Goal: Task Accomplishment & Management: Complete application form

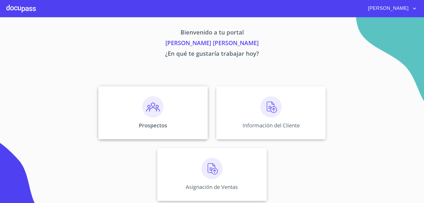
click at [160, 103] on img at bounding box center [152, 106] width 21 height 21
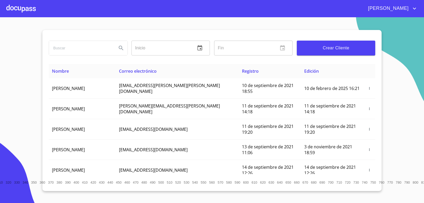
click at [350, 49] on span "Crear Cliente" at bounding box center [336, 47] width 70 height 7
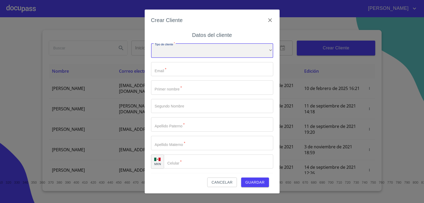
click at [262, 50] on div "​" at bounding box center [212, 50] width 122 height 14
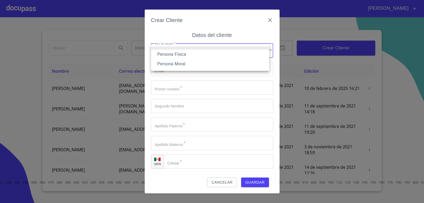
click at [236, 53] on li "Persona Física" at bounding box center [210, 55] width 118 height 10
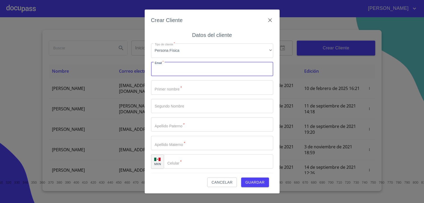
click at [233, 66] on input "Tipo de cliente   *" at bounding box center [212, 69] width 122 height 14
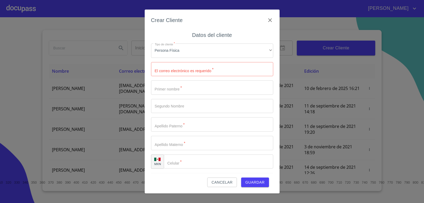
click at [225, 95] on div "Tipo de cliente   * Persona Física ​ El correo electrónico es requerido   * ​ P…" at bounding box center [212, 106] width 122 height 134
click at [224, 73] on input "Tipo de cliente   *" at bounding box center [212, 69] width 122 height 14
type input "fer"
click at [262, 70] on icon "clear input" at bounding box center [264, 69] width 4 height 4
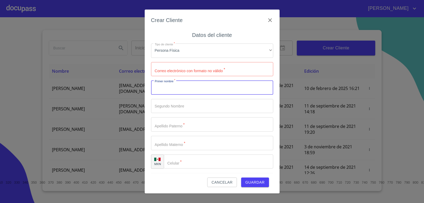
click at [246, 86] on input "Tipo de cliente   *" at bounding box center [212, 87] width 122 height 14
drag, startPoint x: 212, startPoint y: 90, endPoint x: 177, endPoint y: 86, distance: 36.0
click at [177, 86] on input "[PERSON_NAME] [PERSON_NAME]" at bounding box center [203, 87] width 104 height 14
type input "[PERSON_NAME]"
click at [181, 104] on input "Tipo de cliente   *" at bounding box center [212, 106] width 122 height 14
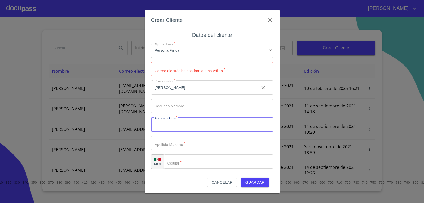
click at [172, 122] on input "Tipo de cliente   *" at bounding box center [212, 124] width 122 height 14
type input "[PERSON_NAME]"
click at [208, 150] on input "Tipo de cliente   *" at bounding box center [212, 143] width 122 height 14
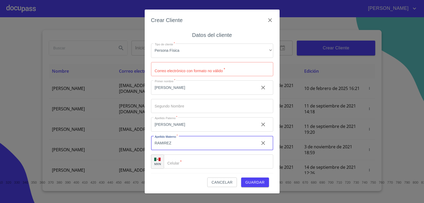
type input "RAMIREZ"
click at [191, 165] on input "Tipo de cliente   *" at bounding box center [219, 161] width 110 height 14
type input "[PHONE_NUMBER]"
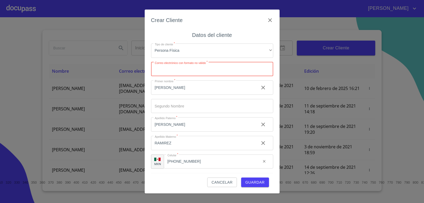
click at [238, 64] on input "Tipo de cliente   *" at bounding box center [212, 69] width 122 height 14
type input "F"
type input "[EMAIL_ADDRESS][DOMAIN_NAME]"
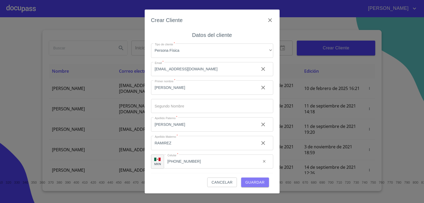
click at [250, 184] on span "Guardar" at bounding box center [255, 182] width 19 height 7
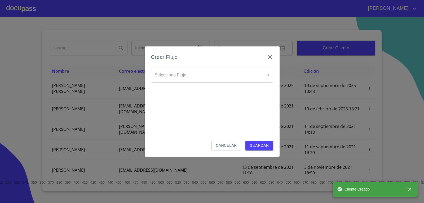
click at [237, 78] on body "[PERSON_NAME] ​ Fin ​ Crear Cliente Nombre Correo electrónico Registro Edición …" at bounding box center [212, 101] width 424 height 203
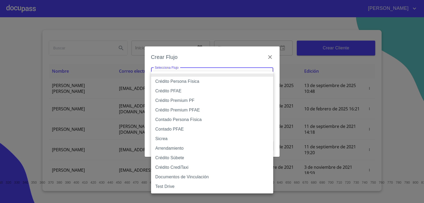
click at [192, 138] on li "Sicrea" at bounding box center [212, 139] width 122 height 10
type input "623996b2ffbf160bd6e2ac1f"
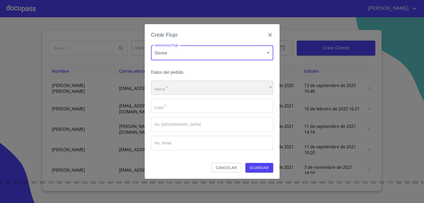
click at [240, 89] on div "​" at bounding box center [212, 87] width 122 height 14
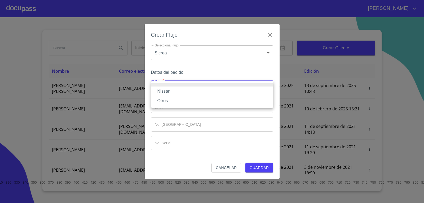
click at [229, 93] on li "Nissan" at bounding box center [212, 91] width 122 height 10
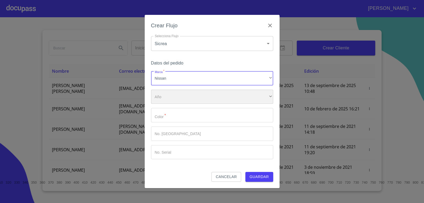
click at [232, 96] on div "​" at bounding box center [212, 97] width 122 height 14
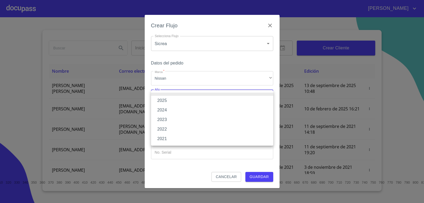
click at [232, 104] on li "2025" at bounding box center [212, 101] width 122 height 10
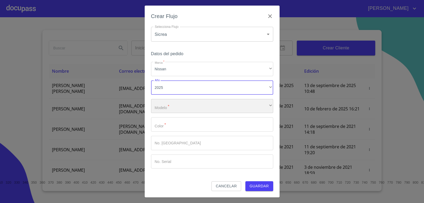
click at [239, 105] on div "​" at bounding box center [212, 106] width 122 height 14
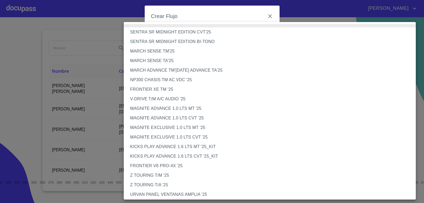
click at [184, 54] on li "MARCH SENSE TM'25" at bounding box center [272, 51] width 296 height 10
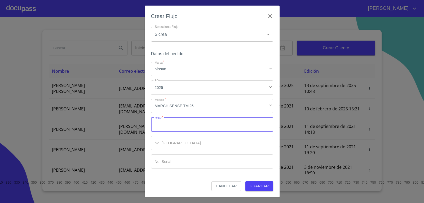
click at [203, 123] on input "Marca   *" at bounding box center [212, 124] width 122 height 14
type input "Rojo"
click at [201, 143] on input "Marca   *" at bounding box center [212, 143] width 122 height 14
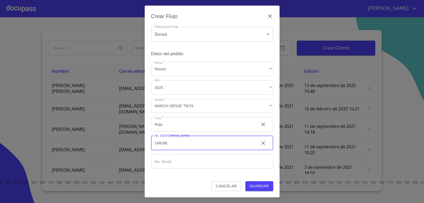
type input "149168"
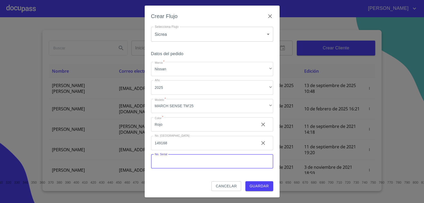
click at [198, 165] on input "Marca   *" at bounding box center [212, 161] width 122 height 14
type input "[US_VEHICLE_IDENTIFICATION_NUMBER]"
click at [263, 185] on span "Guardar" at bounding box center [259, 186] width 19 height 7
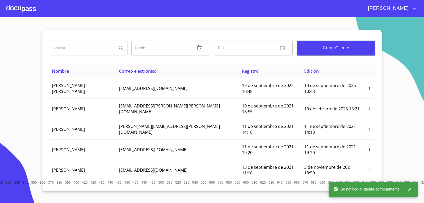
click at [28, 9] on div at bounding box center [20, 8] width 29 height 17
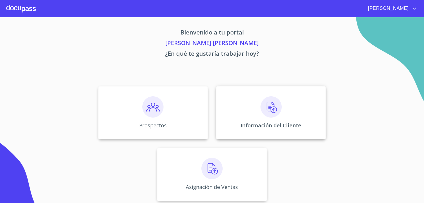
click at [303, 119] on div "Información del Cliente" at bounding box center [271, 112] width 110 height 53
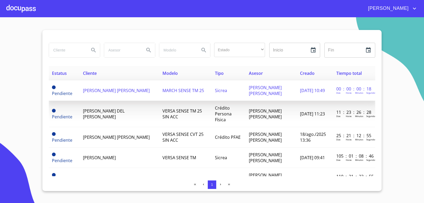
click at [242, 88] on td "Sicrea" at bounding box center [229, 90] width 34 height 20
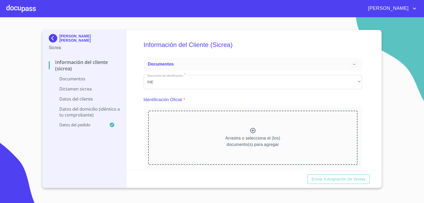
click at [236, 136] on p "Arrastra o selecciona el (los) documento(s) para agregar" at bounding box center [252, 141] width 55 height 13
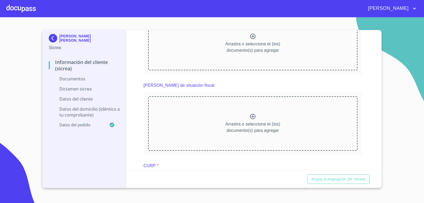
scroll to position [292, 0]
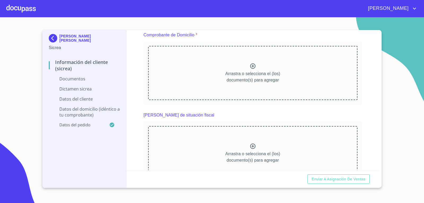
click at [253, 68] on icon at bounding box center [253, 66] width 6 height 6
click at [247, 65] on div "Arrastra o selecciona el (los) documento(s) para agregar" at bounding box center [253, 73] width 210 height 54
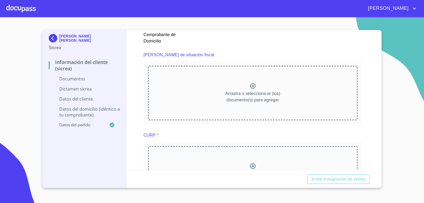
scroll to position [504, 0]
click at [244, 89] on div "Arrastra o selecciona el (los) documento(s) para agregar" at bounding box center [253, 94] width 210 height 54
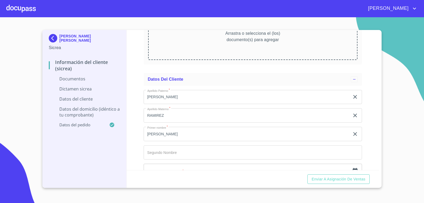
scroll to position [875, 0]
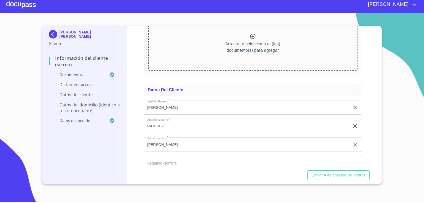
click at [400, 130] on section "[PERSON_NAME] [PERSON_NAME] Sicrea Información del Cliente (Sicrea) Documentos …" at bounding box center [212, 106] width 424 height 186
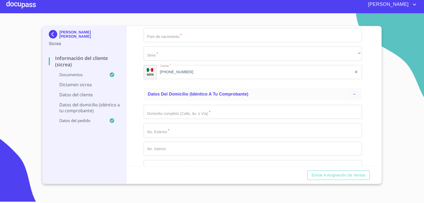
scroll to position [1187, 0]
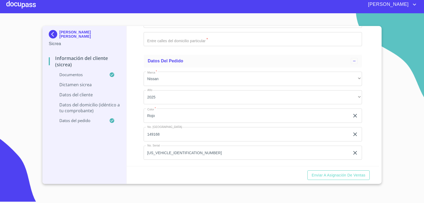
scroll to position [1532, 0]
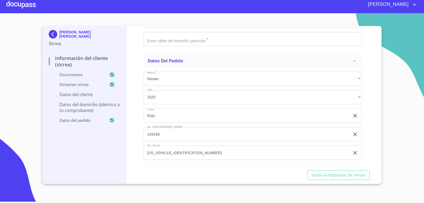
scroll to position [1903, 0]
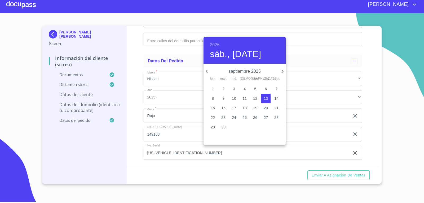
click at [245, 55] on h4 "sáb., [DATE]" at bounding box center [235, 54] width 51 height 11
click at [215, 45] on h6 "2025" at bounding box center [215, 44] width 10 height 7
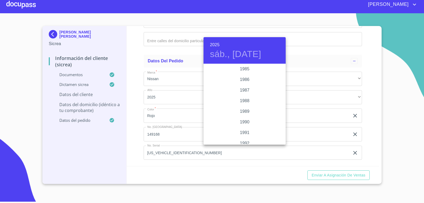
scroll to position [631, 0]
click at [242, 94] on div "1987" at bounding box center [245, 96] width 82 height 11
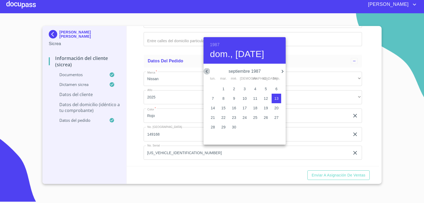
click at [205, 72] on icon "button" at bounding box center [207, 71] width 6 height 6
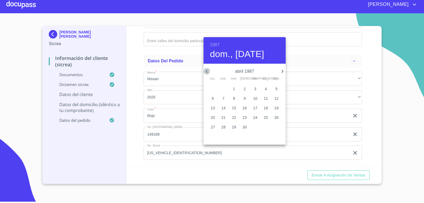
click at [205, 72] on icon "button" at bounding box center [207, 71] width 6 height 6
click at [248, 109] on span "12" at bounding box center [245, 107] width 10 height 5
click at [224, 124] on p "24" at bounding box center [223, 126] width 4 height 5
type input "24 de mar. de 1987"
click at [327, 48] on div at bounding box center [212, 101] width 424 height 203
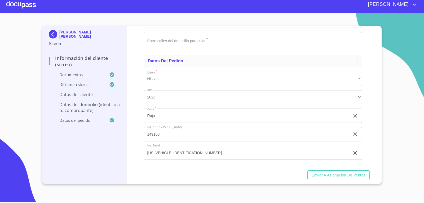
type input "MARF870324HMNRMR09"
drag, startPoint x: 198, startPoint y: 50, endPoint x: 136, endPoint y: 40, distance: 63.4
click at [134, 41] on div "Información del Cliente (Sicrea) Documentos Documento de identificación.   * IN…" at bounding box center [253, 96] width 253 height 140
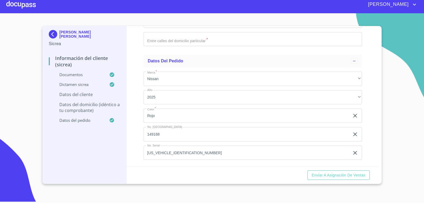
paste input "MARF870324HMNRMR09"
type input "MARF870324HMNRMR09"
drag, startPoint x: 197, startPoint y: 46, endPoint x: 170, endPoint y: 50, distance: 27.4
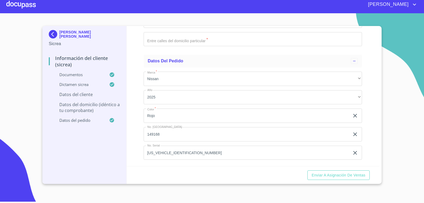
type input "MARF8703248A9"
type input "2819592505"
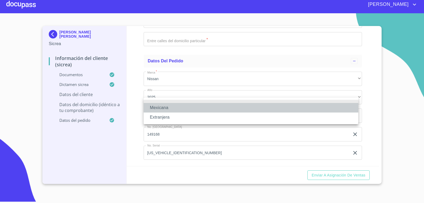
click at [193, 108] on li "Mexicana" at bounding box center [251, 108] width 215 height 10
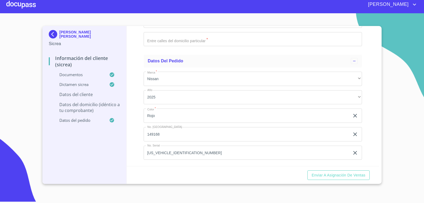
type input "[GEOGRAPHIC_DATA]"
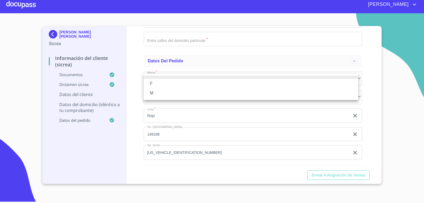
click at [185, 90] on li "M" at bounding box center [251, 93] width 215 height 10
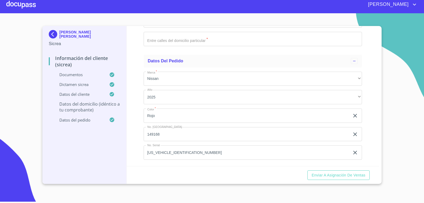
scroll to position [2089, 0]
type input "[DATE]"
type input "186"
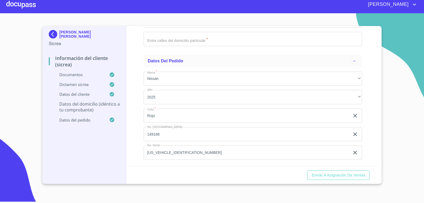
type input "LOMAS DE LA PRIMAVERA"
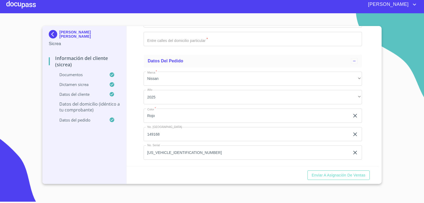
type input "[GEOGRAPHIC_DATA]"
type input "ZAPOPAN"
click at [195, 9] on div "​" at bounding box center [253, 2] width 219 height 14
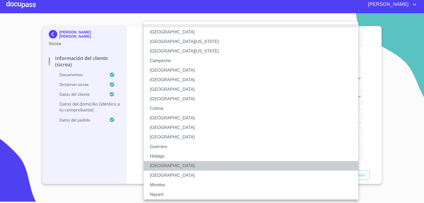
click at [178, 165] on li "[GEOGRAPHIC_DATA]" at bounding box center [253, 166] width 219 height 10
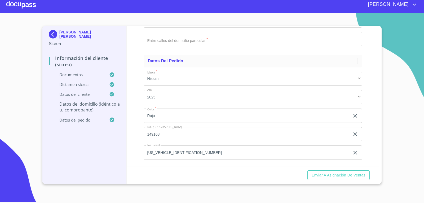
scroll to position [2221, 0]
click at [189, 28] on input "Documento de identificación.   *" at bounding box center [253, 21] width 219 height 14
type input "45065"
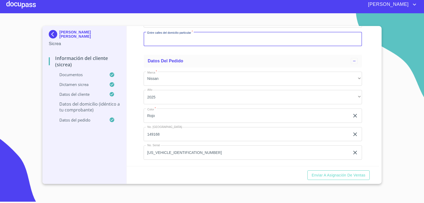
click at [190, 46] on input "Documento de identificación.   *" at bounding box center [253, 39] width 219 height 14
type input "TABACHIN Y PINOS"
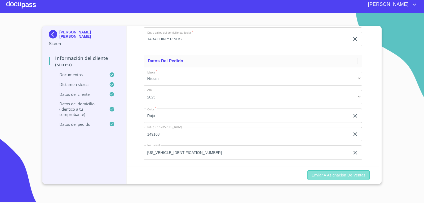
click at [359, 175] on span "Enviar a Asignación de Ventas" at bounding box center [339, 175] width 54 height 7
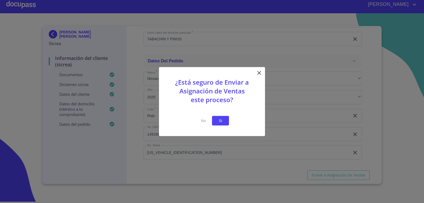
click at [223, 117] on button "Si" at bounding box center [220, 121] width 17 height 10
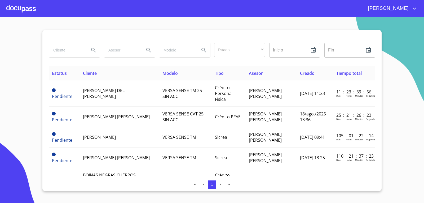
click at [31, 10] on div at bounding box center [20, 8] width 29 height 17
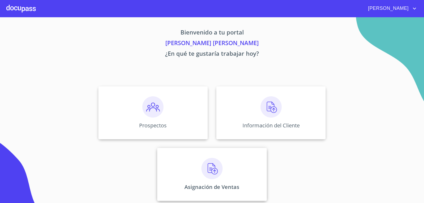
click at [205, 173] on img at bounding box center [212, 168] width 21 height 21
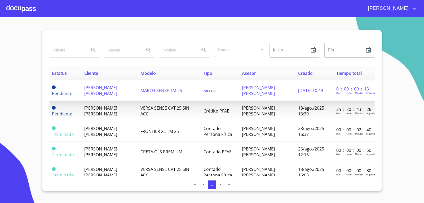
click at [172, 97] on td "MARCH SENSE TM 25" at bounding box center [168, 90] width 63 height 20
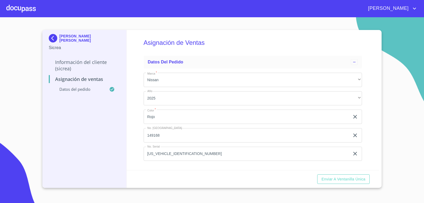
scroll to position [3, 0]
click at [354, 178] on span "Enviar a Ventanilla Única" at bounding box center [344, 179] width 44 height 7
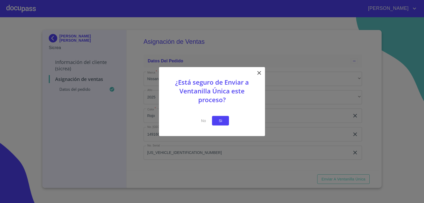
click at [227, 122] on button "Si" at bounding box center [220, 121] width 17 height 10
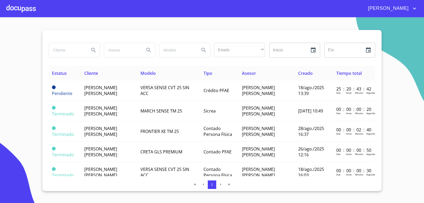
click at [13, 8] on div at bounding box center [20, 8] width 29 height 17
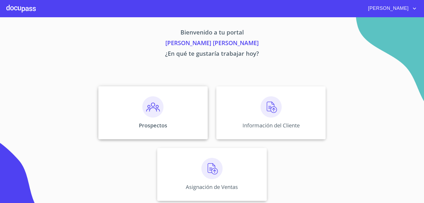
click at [148, 102] on img at bounding box center [152, 106] width 21 height 21
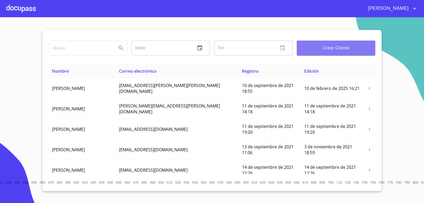
click at [359, 45] on span "Crear Cliente" at bounding box center [336, 47] width 70 height 7
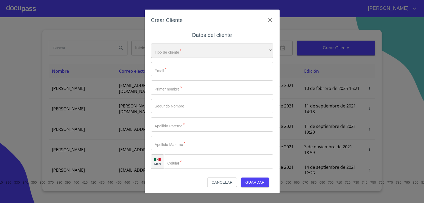
click at [256, 51] on div "​" at bounding box center [212, 50] width 122 height 14
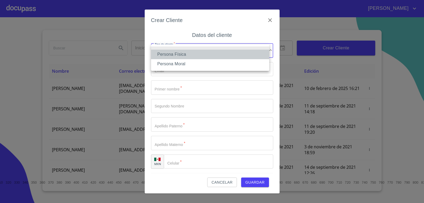
click at [247, 55] on li "Persona Física" at bounding box center [210, 55] width 118 height 10
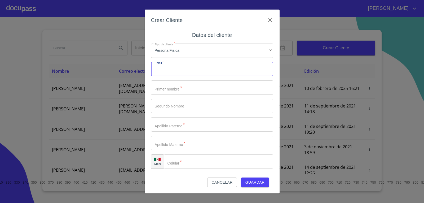
click at [246, 67] on input "Tipo de cliente   *" at bounding box center [212, 69] width 122 height 14
type input "[PERSON_NAME]"
drag, startPoint x: 206, startPoint y: 63, endPoint x: 155, endPoint y: 69, distance: 50.4
click at [155, 69] on input "[PERSON_NAME]" at bounding box center [203, 69] width 104 height 14
type input "[EMAIL_ADDRESS][DOMAIN_NAME]"
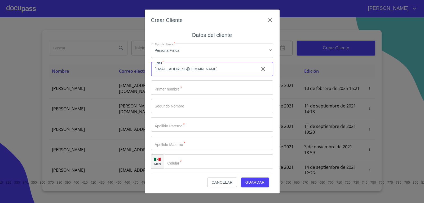
click at [180, 92] on input "Tipo de cliente   *" at bounding box center [212, 87] width 122 height 14
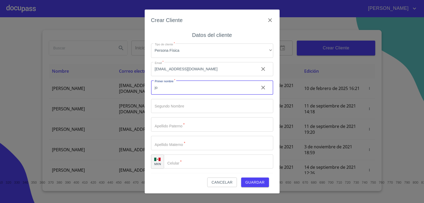
type input "j"
type input "[PERSON_NAME]"
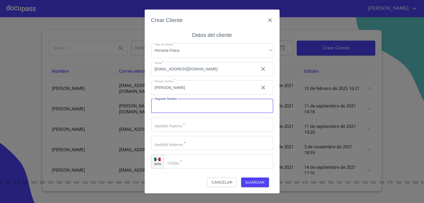
click at [183, 109] on input "Tipo de cliente   *" at bounding box center [212, 106] width 122 height 14
type input "[PERSON_NAME]"
click at [179, 120] on input "Tipo de cliente   *" at bounding box center [212, 124] width 122 height 14
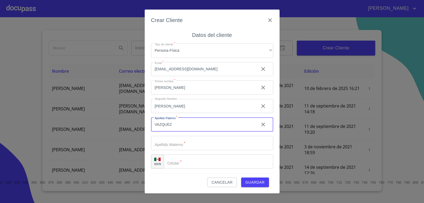
type input "VAZQUEZ"
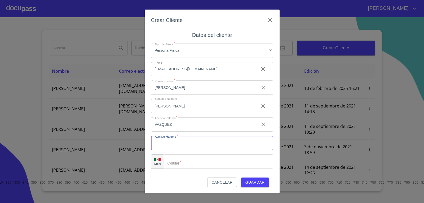
click at [184, 145] on input "Tipo de cliente   *" at bounding box center [212, 143] width 122 height 14
type input "[GEOGRAPHIC_DATA]"
click at [214, 158] on input "Tipo de cliente   *" at bounding box center [219, 161] width 110 height 14
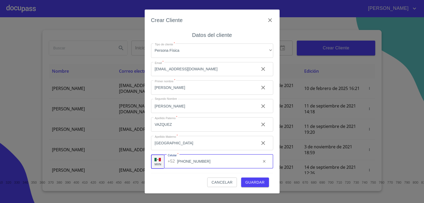
type input "[PHONE_NUMBER]"
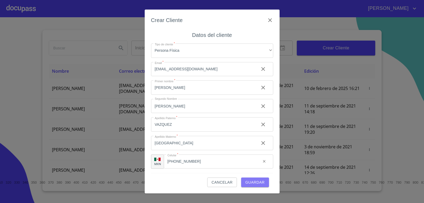
click at [249, 181] on span "Guardar" at bounding box center [255, 182] width 19 height 7
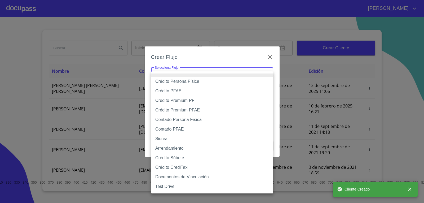
click at [225, 76] on body "[PERSON_NAME] ​ Fin ​ Crear Cliente Nombre Correo electrónico Registro Edición …" at bounding box center [212, 101] width 424 height 203
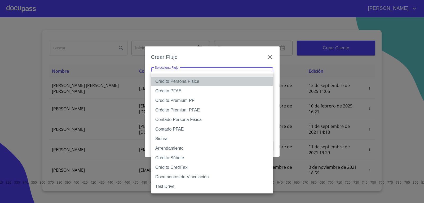
click at [204, 83] on li "Crédito Persona Física" at bounding box center [212, 82] width 122 height 10
type input "6009fb3c7d1714eb8809aa97"
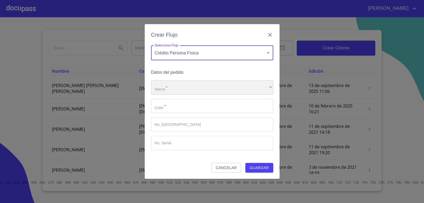
click at [206, 88] on div "​" at bounding box center [212, 87] width 122 height 14
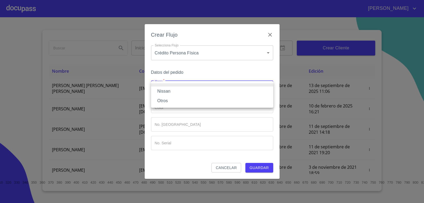
click at [204, 90] on li "Nissan" at bounding box center [212, 91] width 122 height 10
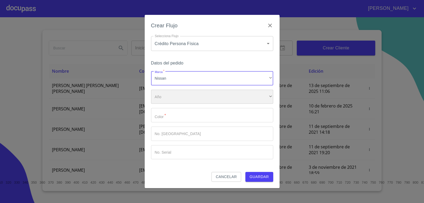
click at [210, 98] on div "​" at bounding box center [212, 97] width 122 height 14
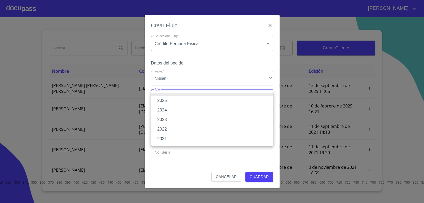
click at [207, 104] on li "2025" at bounding box center [212, 101] width 122 height 10
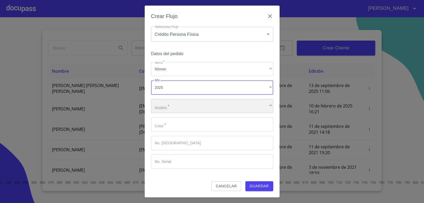
click at [207, 102] on div "​" at bounding box center [212, 106] width 122 height 14
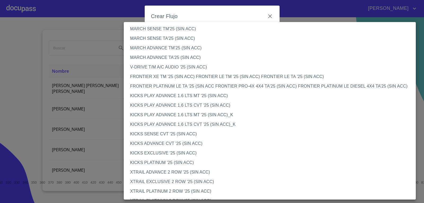
scroll to position [398, 0]
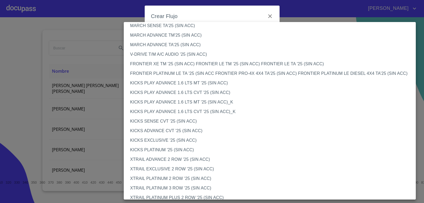
click at [159, 150] on li "KICKS PLATINUM '25 (SIN ACC)" at bounding box center [272, 150] width 296 height 10
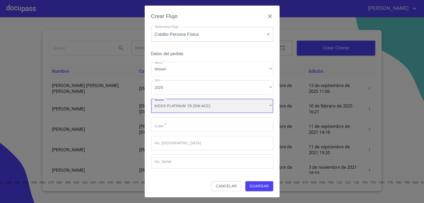
click at [219, 110] on div "KICKS PLATINUM '25 (SIN ACC)" at bounding box center [212, 106] width 122 height 14
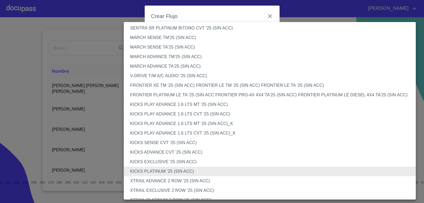
scroll to position [403, 0]
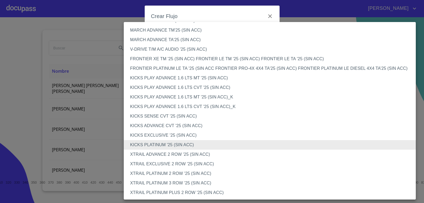
click at [204, 13] on div at bounding box center [212, 101] width 424 height 203
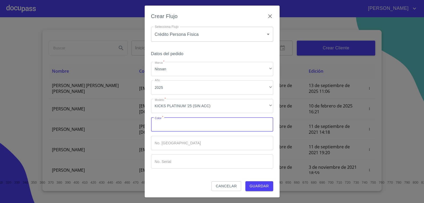
click at [189, 124] on input "Marca   *" at bounding box center [212, 124] width 122 height 14
type input "g"
click at [186, 140] on input "Marca   *" at bounding box center [212, 143] width 122 height 14
drag, startPoint x: 185, startPoint y: 125, endPoint x: 164, endPoint y: 123, distance: 21.3
click at [163, 123] on input "GRIS/BITONO" at bounding box center [203, 124] width 104 height 14
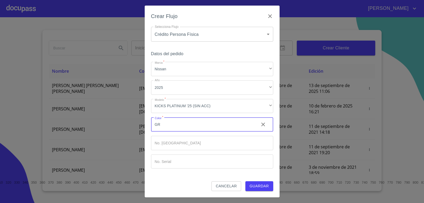
type input "G"
type input "GRIS METALICO BITONO"
click at [177, 138] on input "Marca   *" at bounding box center [212, 143] width 122 height 14
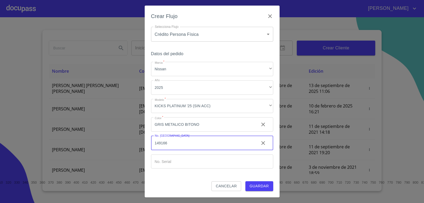
type input "149166"
click at [197, 166] on input "Marca   *" at bounding box center [212, 161] width 122 height 14
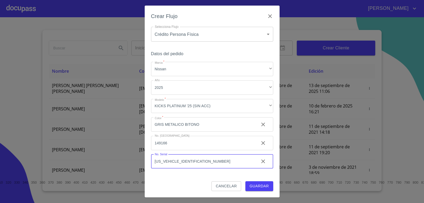
type input "[US_VEHICLE_IDENTIFICATION_NUMBER]"
click at [253, 183] on span "Guardar" at bounding box center [259, 186] width 19 height 7
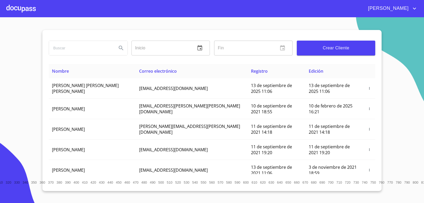
click at [25, 12] on div at bounding box center [20, 8] width 29 height 17
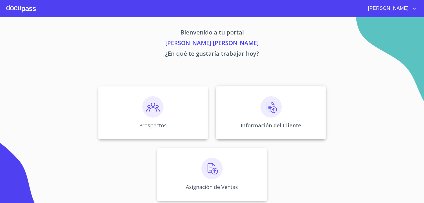
click at [276, 111] on img at bounding box center [271, 106] width 21 height 21
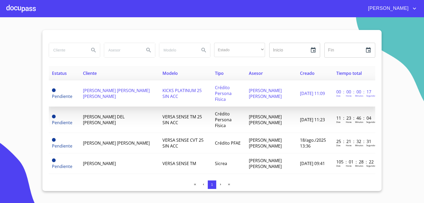
click at [133, 91] on span "[PERSON_NAME] [PERSON_NAME] [PERSON_NAME]" at bounding box center [116, 94] width 67 height 12
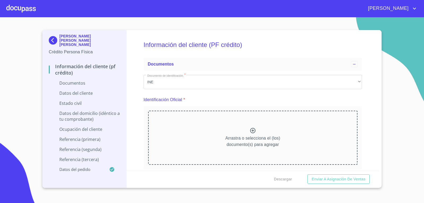
click at [251, 130] on icon at bounding box center [252, 130] width 5 height 5
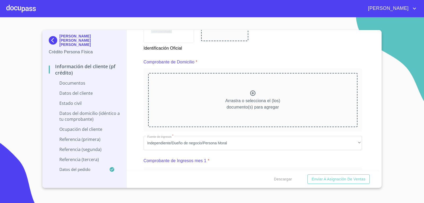
scroll to position [292, 0]
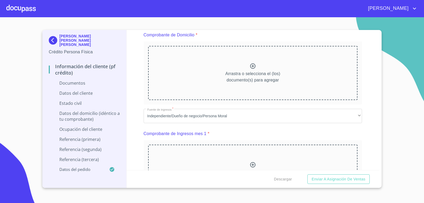
click at [250, 67] on icon at bounding box center [252, 65] width 5 height 5
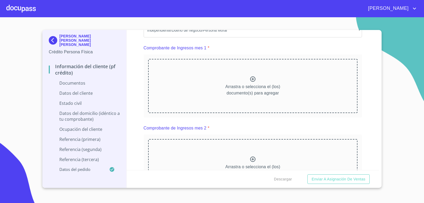
scroll to position [530, 0]
click at [35, 9] on div at bounding box center [20, 8] width 29 height 17
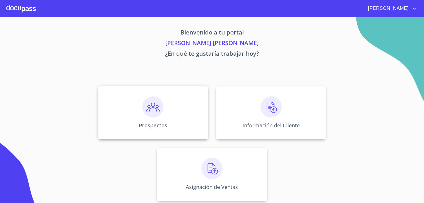
click at [130, 119] on div "Prospectos" at bounding box center [153, 112] width 110 height 53
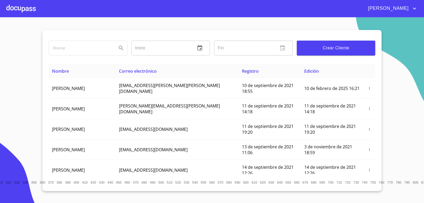
click at [94, 49] on input "search" at bounding box center [81, 48] width 64 height 14
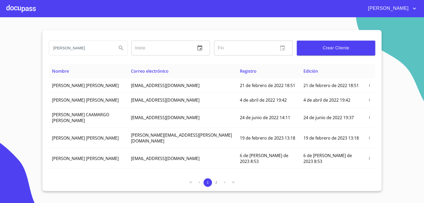
click at [95, 52] on input "[PERSON_NAME]" at bounding box center [81, 48] width 64 height 14
type input "[PERSON_NAME] [PERSON_NAME]"
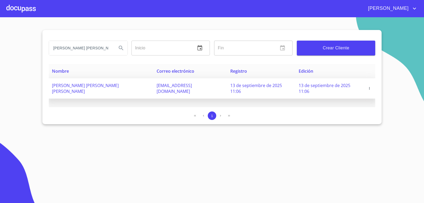
click at [111, 87] on span "[PERSON_NAME] [PERSON_NAME] [PERSON_NAME]" at bounding box center [85, 88] width 67 height 12
click at [368, 86] on icon "button" at bounding box center [370, 88] width 4 height 4
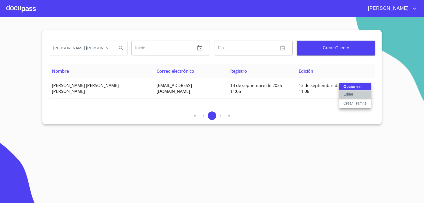
click at [364, 93] on button "Editar" at bounding box center [355, 94] width 32 height 9
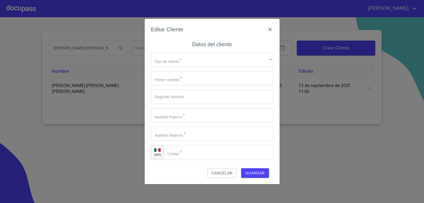
type input "[PERSON_NAME]"
type input "VAZQUEZ"
type input "[GEOGRAPHIC_DATA]"
type input "[PHONE_NUMBER]"
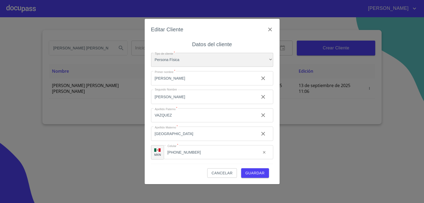
click at [259, 62] on div "Persona Física" at bounding box center [212, 60] width 122 height 14
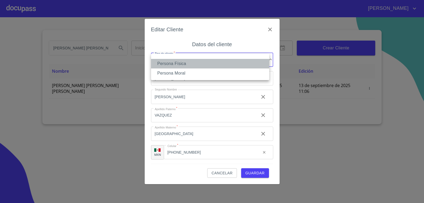
click at [256, 61] on li "Persona Física" at bounding box center [210, 64] width 118 height 10
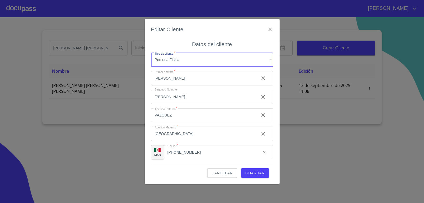
click at [249, 172] on span "Guardar" at bounding box center [255, 173] width 19 height 7
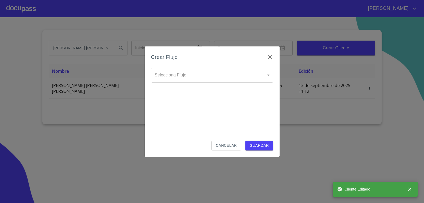
click at [232, 74] on body "[PERSON_NAME] [PERSON_NAME] [PERSON_NAME] Inicio ​ Fin ​ Crear Cliente Nombre C…" at bounding box center [212, 101] width 424 height 203
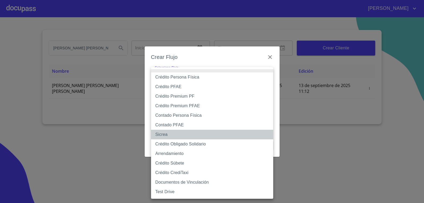
click at [207, 134] on li "Sicrea" at bounding box center [212, 135] width 122 height 10
type input "623996b2ffbf160bd6e2ac1f"
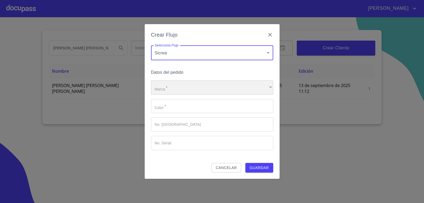
click at [219, 89] on div "​" at bounding box center [212, 87] width 122 height 14
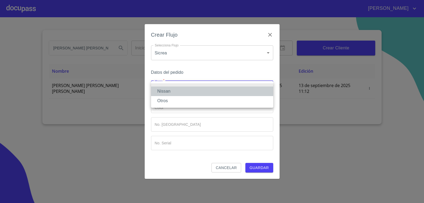
click at [185, 89] on li "Nissan" at bounding box center [212, 91] width 122 height 10
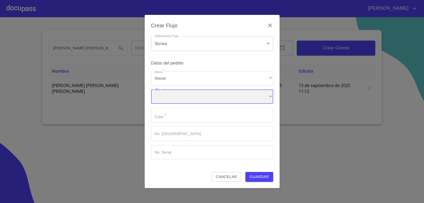
click at [193, 97] on div "​" at bounding box center [212, 97] width 122 height 14
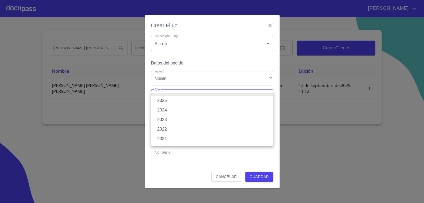
click at [185, 98] on li "2025" at bounding box center [212, 101] width 122 height 10
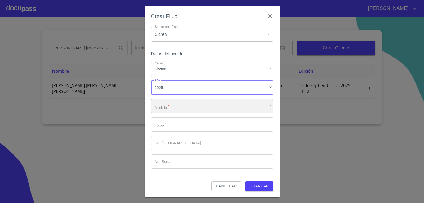
click at [189, 105] on div "​" at bounding box center [212, 106] width 122 height 14
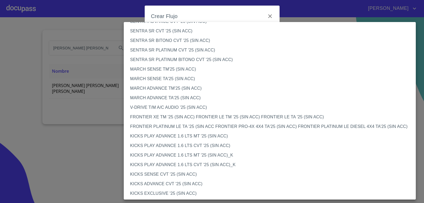
scroll to position [403, 0]
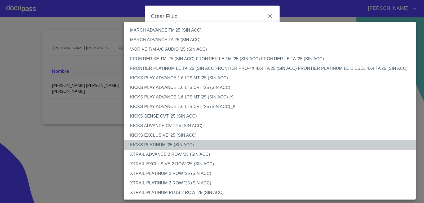
click at [180, 144] on li "KICKS PLATINUM '25 (SIN ACC)" at bounding box center [272, 145] width 296 height 10
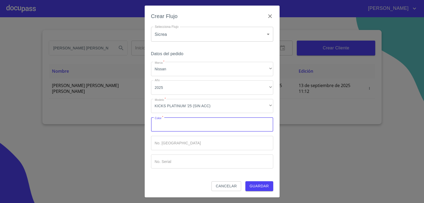
click at [186, 124] on input "Marca   *" at bounding box center [212, 124] width 122 height 14
click at [183, 124] on input "GRIS METALICA BITONO" at bounding box center [203, 124] width 104 height 14
type input "GRIS METALICO BITONO"
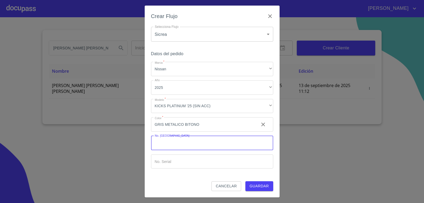
click at [191, 140] on input "Marca   *" at bounding box center [212, 143] width 122 height 14
type input "149166"
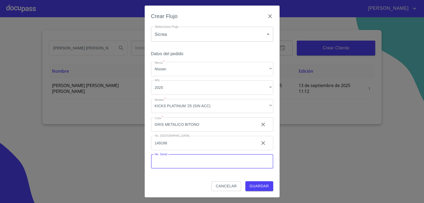
click at [197, 164] on input "Marca   *" at bounding box center [212, 161] width 122 height 14
type input "[US_VEHICLE_IDENTIFICATION_NUMBER]"
click at [250, 186] on span "Guardar" at bounding box center [259, 186] width 19 height 7
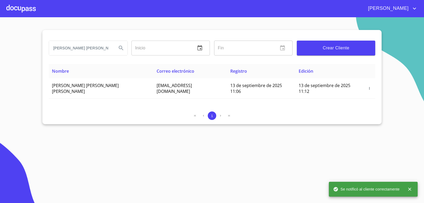
click at [31, 7] on div at bounding box center [20, 8] width 29 height 17
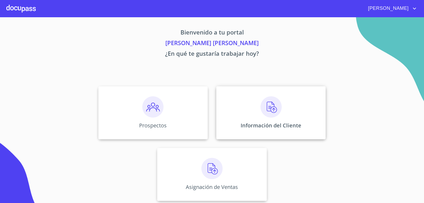
click at [268, 112] on img at bounding box center [271, 106] width 21 height 21
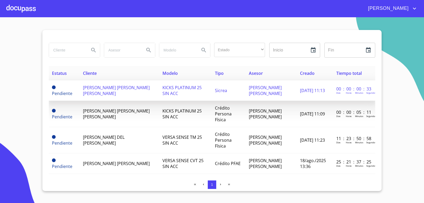
click at [171, 95] on span "KICKS PLATINUM 25 SIN ACC" at bounding box center [182, 91] width 39 height 12
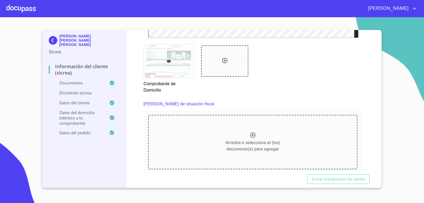
scroll to position [477, 0]
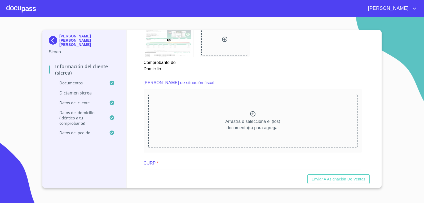
click at [250, 118] on div at bounding box center [253, 115] width 6 height 8
click at [237, 105] on div "Arrastra o selecciona el (los) documento(s) para agregar" at bounding box center [253, 121] width 210 height 54
click at [250, 115] on icon at bounding box center [253, 114] width 6 height 6
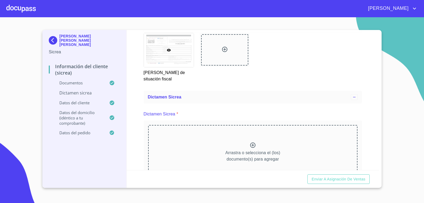
scroll to position [1160, 0]
click at [262, 151] on p "Arrastra o selecciona el (los) documento(s) para agregar" at bounding box center [252, 157] width 55 height 13
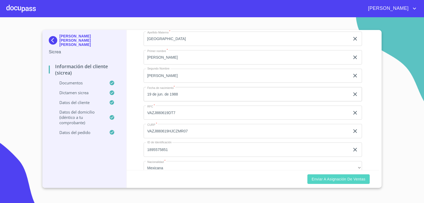
scroll to position [1399, 0]
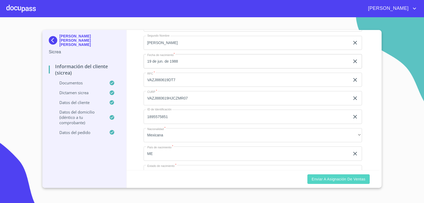
click at [356, 182] on span "Enviar a Asignación de Ventas" at bounding box center [339, 179] width 54 height 7
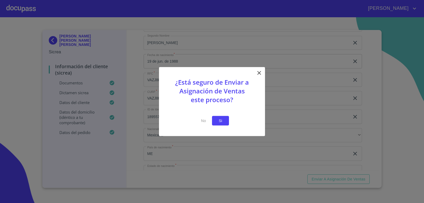
click at [215, 122] on button "Si" at bounding box center [220, 121] width 17 height 10
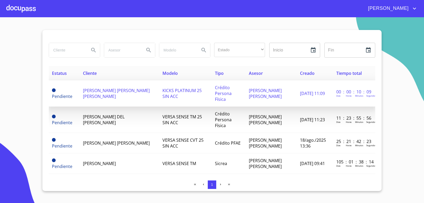
click at [339, 92] on div "[PERSON_NAME] Horas [PERSON_NAME]" at bounding box center [355, 95] width 36 height 6
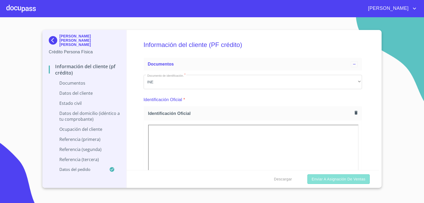
click at [348, 179] on span "Enviar a Asignación de Ventas" at bounding box center [339, 179] width 54 height 7
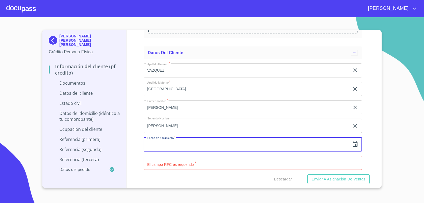
click at [168, 145] on input "text" at bounding box center [247, 144] width 207 height 14
click at [18, 6] on div at bounding box center [20, 8] width 29 height 17
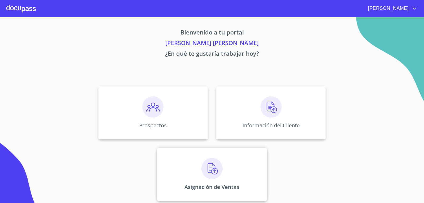
click at [216, 169] on img at bounding box center [212, 168] width 21 height 21
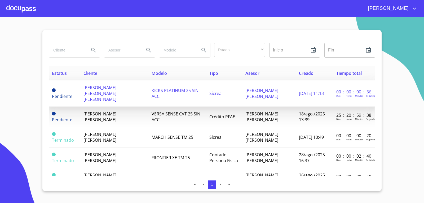
click at [240, 91] on td "Sicrea" at bounding box center [224, 93] width 36 height 26
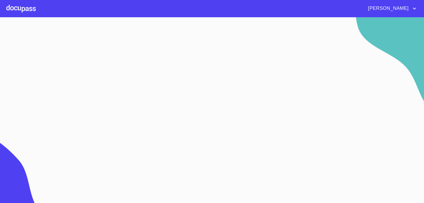
click at [240, 91] on section at bounding box center [212, 110] width 424 height 186
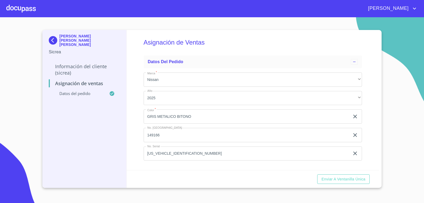
scroll to position [3, 0]
click at [29, 9] on div at bounding box center [20, 8] width 29 height 17
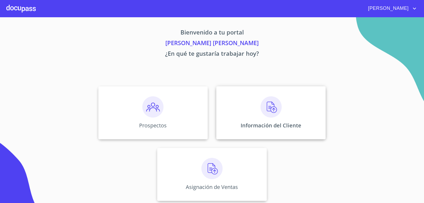
click at [253, 119] on div "Información del Cliente" at bounding box center [271, 112] width 110 height 53
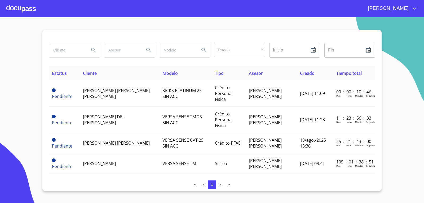
click at [8, 6] on div at bounding box center [20, 8] width 29 height 17
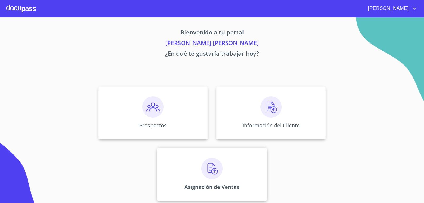
click at [185, 165] on div "Asignación de Ventas" at bounding box center [212, 174] width 110 height 53
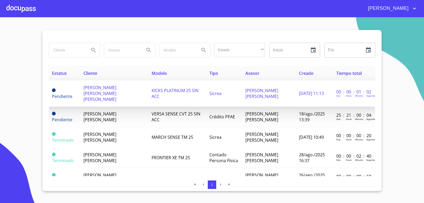
click at [312, 90] on span "[DATE] 11:13" at bounding box center [311, 93] width 25 height 6
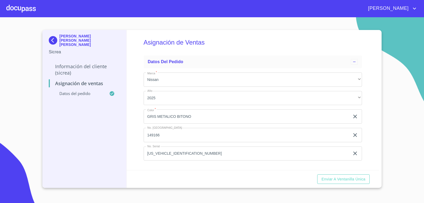
scroll to position [3, 0]
click at [334, 176] on span "Enviar a Ventanilla Única" at bounding box center [344, 179] width 44 height 7
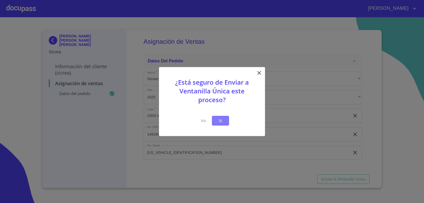
click at [218, 119] on span "Si" at bounding box center [220, 120] width 8 height 7
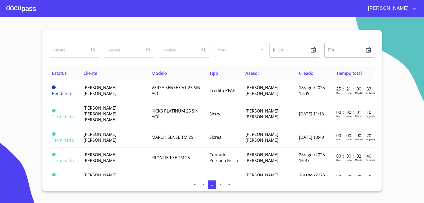
click at [21, 11] on div at bounding box center [20, 8] width 29 height 17
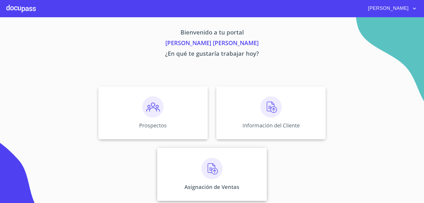
click at [211, 169] on img at bounding box center [212, 168] width 21 height 21
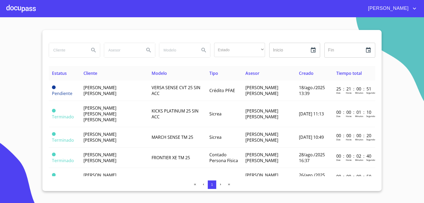
click at [29, 10] on div at bounding box center [20, 8] width 29 height 17
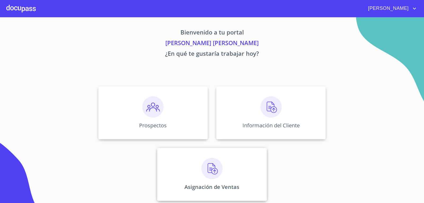
click at [210, 169] on img at bounding box center [212, 168] width 21 height 21
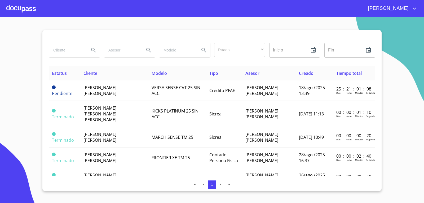
click at [28, 10] on div at bounding box center [20, 8] width 29 height 17
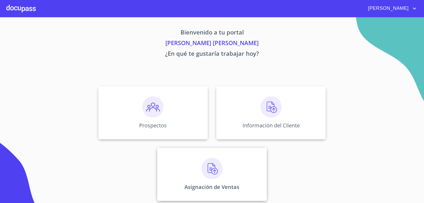
click at [200, 184] on p "Asignación de Ventas" at bounding box center [212, 186] width 55 height 7
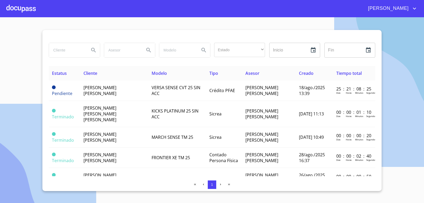
drag, startPoint x: 377, startPoint y: -23, endPoint x: 383, endPoint y: -23, distance: 6.1
click at [383, 0] on html "[PERSON_NAME] Estado ​ ​ Inicio ​ Fin ​ Estatus Cliente Modelo Tipo Asesor Crea…" at bounding box center [212, 101] width 424 height 203
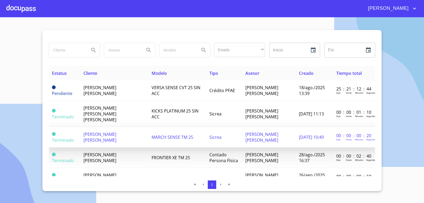
click at [120, 133] on td "[PERSON_NAME] [PERSON_NAME]" at bounding box center [114, 137] width 68 height 20
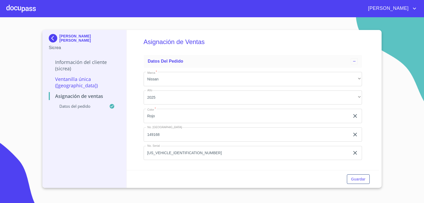
scroll to position [3, 0]
click at [34, 7] on div at bounding box center [20, 8] width 29 height 17
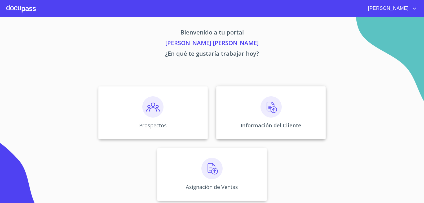
click at [261, 114] on img at bounding box center [271, 106] width 21 height 21
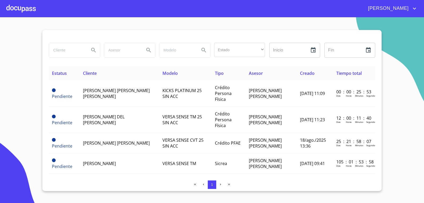
click at [74, 47] on input "search" at bounding box center [67, 50] width 36 height 14
type input "[PERSON_NAME]"
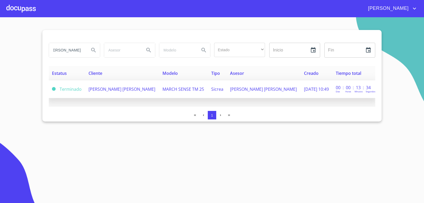
scroll to position [0, 0]
click at [106, 92] on span "[PERSON_NAME] [PERSON_NAME]" at bounding box center [122, 89] width 67 height 6
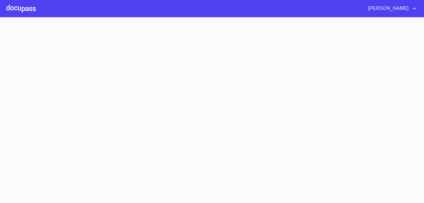
click at [106, 92] on section at bounding box center [212, 110] width 424 height 186
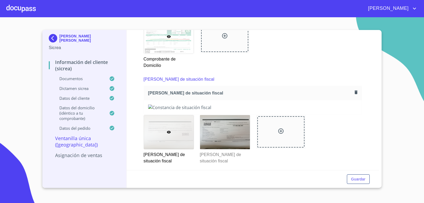
scroll to position [477, 0]
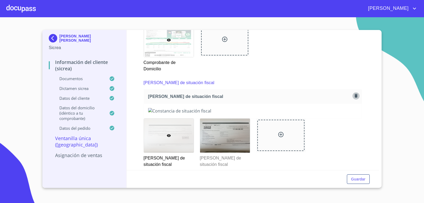
click at [355, 94] on icon "button" at bounding box center [356, 96] width 3 height 4
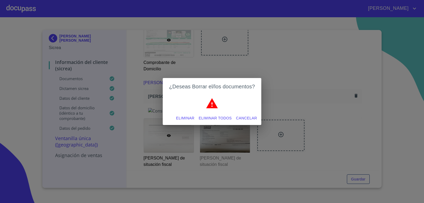
click at [218, 116] on span "Eliminar todos" at bounding box center [215, 118] width 33 height 7
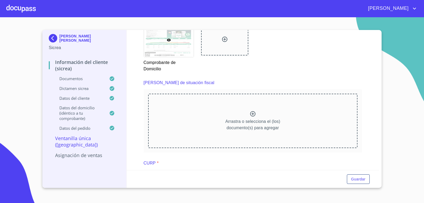
click at [238, 121] on p "Arrastra o selecciona el (los) documento(s) para agregar" at bounding box center [252, 124] width 55 height 13
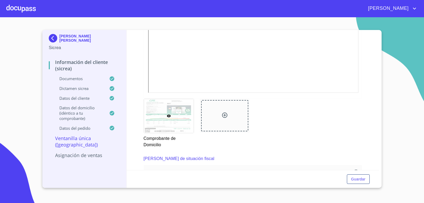
scroll to position [299, 0]
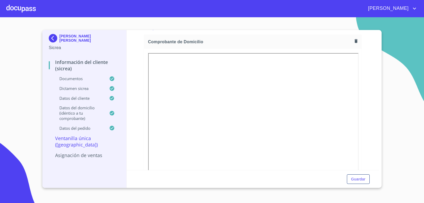
drag, startPoint x: 424, startPoint y: 11, endPoint x: 424, endPoint y: 6, distance: 5.3
click at [424, 11] on div "[PERSON_NAME]" at bounding box center [212, 8] width 424 height 17
click at [353, 44] on button "button" at bounding box center [356, 40] width 7 height 7
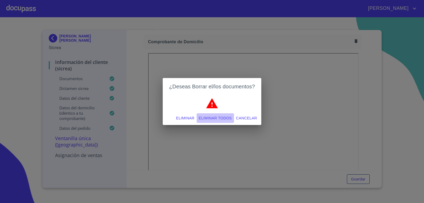
click at [219, 118] on span "Eliminar todos" at bounding box center [215, 118] width 33 height 7
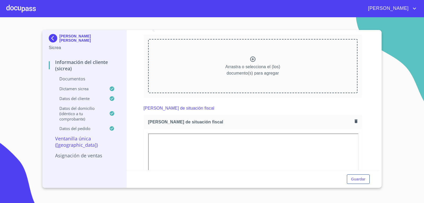
click at [250, 61] on icon at bounding box center [252, 58] width 5 height 5
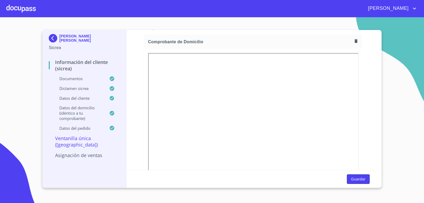
click at [359, 180] on span "Guardar" at bounding box center [358, 179] width 14 height 7
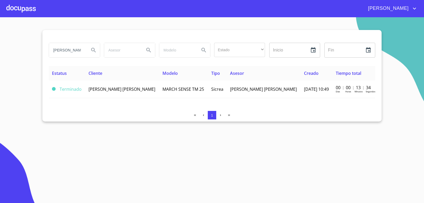
click at [23, 9] on div at bounding box center [20, 8] width 29 height 17
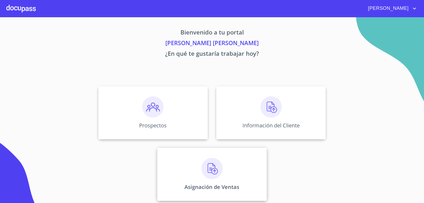
click at [197, 167] on div "Asignación de Ventas" at bounding box center [212, 174] width 110 height 53
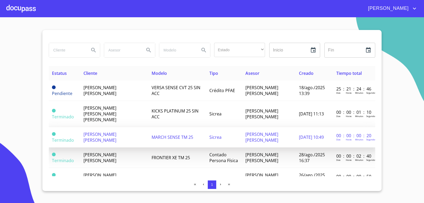
click at [177, 134] on span "MARCH SENSE TM 25" at bounding box center [173, 137] width 42 height 6
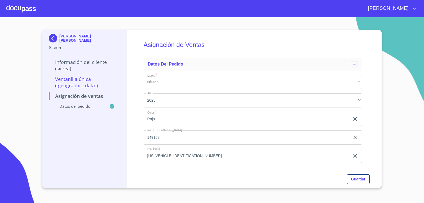
scroll to position [3, 0]
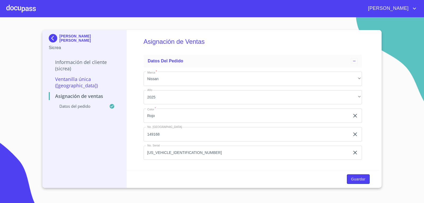
click at [356, 181] on span "Guardar" at bounding box center [358, 179] width 14 height 7
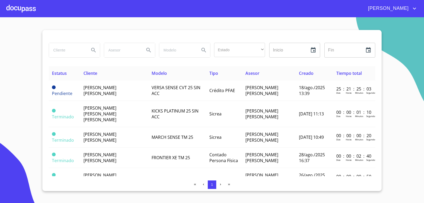
click at [24, 9] on div at bounding box center [20, 8] width 29 height 17
